Goal: Check status: Check status

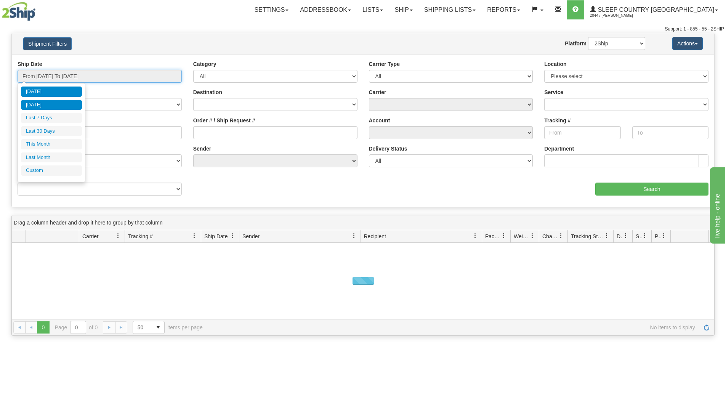
drag, startPoint x: 126, startPoint y: 75, endPoint x: 69, endPoint y: 101, distance: 62.8
click at [125, 75] on input "From [DATE] To [DATE]" at bounding box center [100, 76] width 164 height 13
drag, startPoint x: 53, startPoint y: 128, endPoint x: 70, endPoint y: 132, distance: 17.2
click at [53, 128] on li "Last 30 Days" at bounding box center [51, 131] width 61 height 10
type input "From [DATE] To [DATE]"
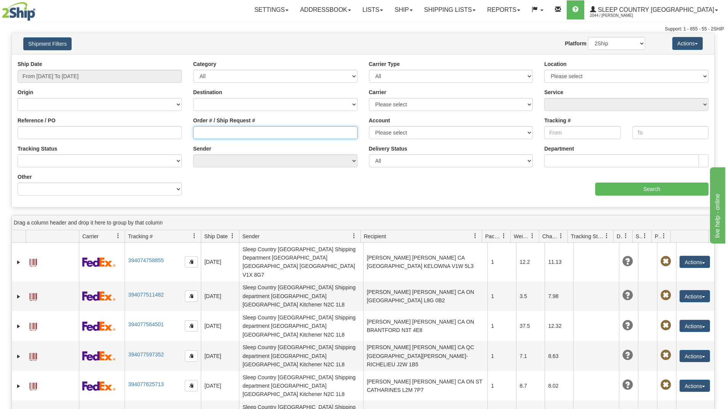
click at [220, 131] on input "Order # / Ship Request #" at bounding box center [275, 132] width 164 height 13
paste input "9002I147076"
type input "9002I147076"
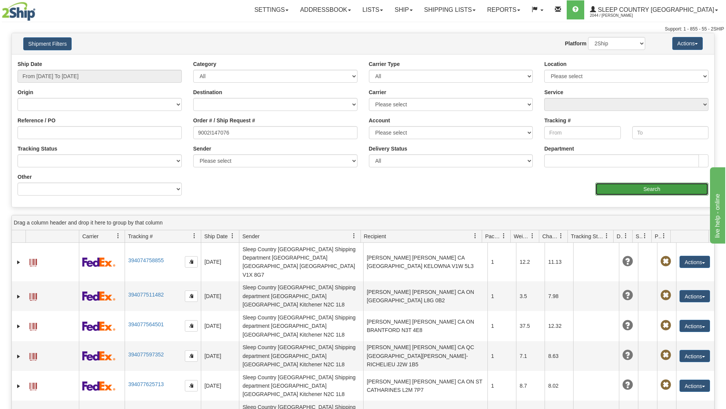
click at [603, 185] on input "Search" at bounding box center [651, 188] width 113 height 13
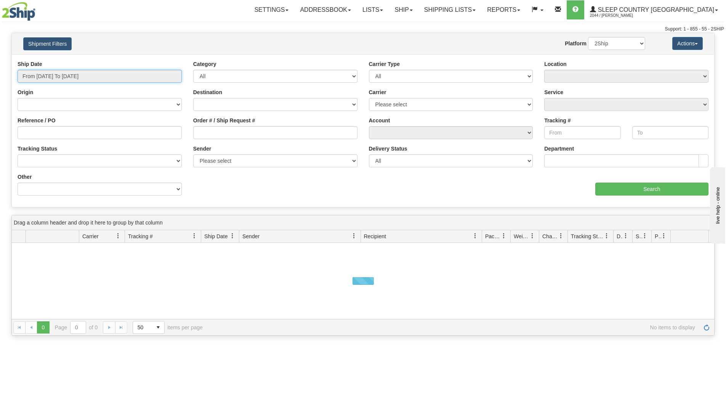
click at [137, 75] on input "From [DATE] To [DATE]" at bounding box center [100, 76] width 164 height 13
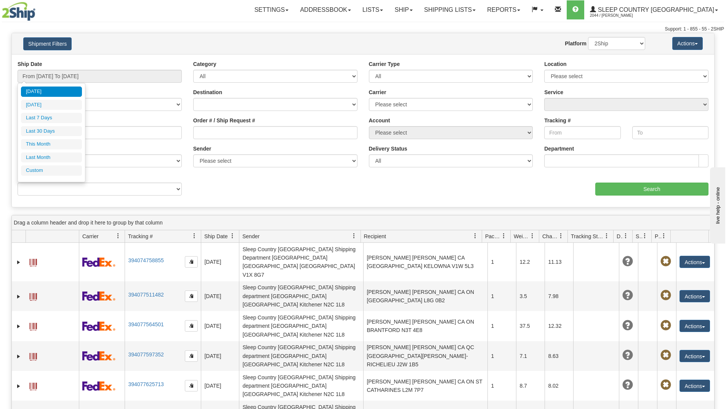
drag, startPoint x: 56, startPoint y: 129, endPoint x: 78, endPoint y: 131, distance: 22.2
click at [56, 129] on li "Last 30 Days" at bounding box center [51, 131] width 61 height 10
type input "From [DATE] To [DATE]"
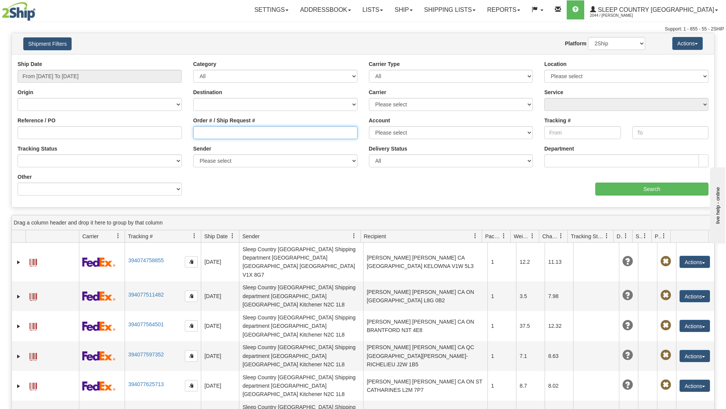
click at [205, 130] on input "Order # / Ship Request #" at bounding box center [275, 132] width 164 height 13
paste input "9000I151212"
type input "9000I151212"
click at [249, 188] on div "Ship Date From [DATE] To [DATE] Category All Inbound Outbound Carrier Type All …" at bounding box center [363, 130] width 702 height 141
click at [616, 190] on input "Search" at bounding box center [651, 188] width 113 height 13
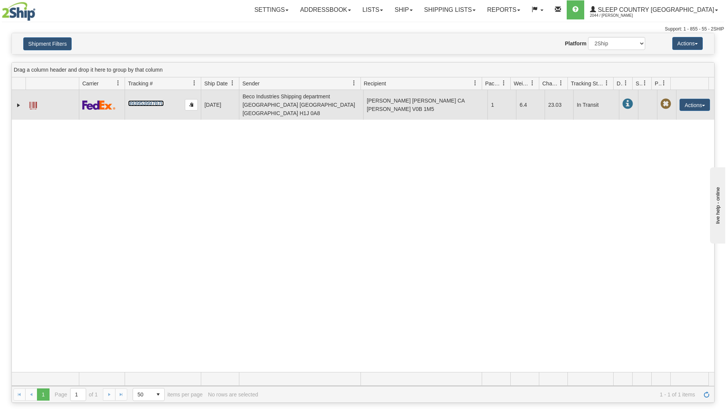
click at [150, 100] on link "393953997870" at bounding box center [145, 103] width 35 height 6
